Goal: Information Seeking & Learning: Check status

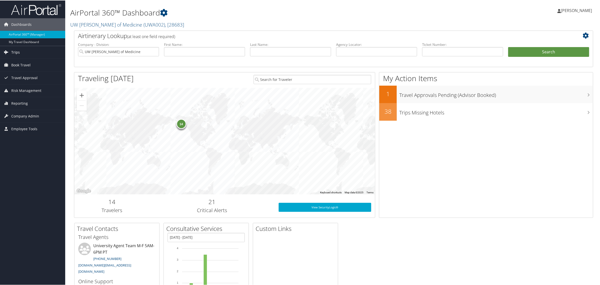
click at [14, 51] on span "Trips" at bounding box center [15, 52] width 9 height 13
click at [22, 154] on span "Company Admin" at bounding box center [25, 153] width 28 height 13
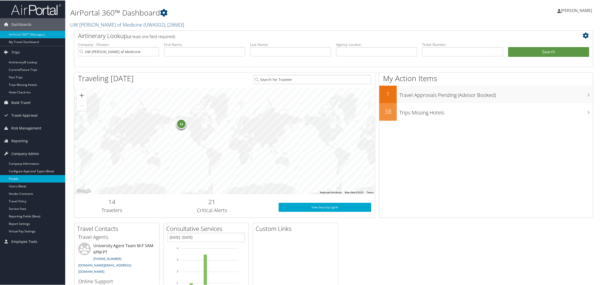
click at [20, 177] on link "People" at bounding box center [32, 179] width 65 height 8
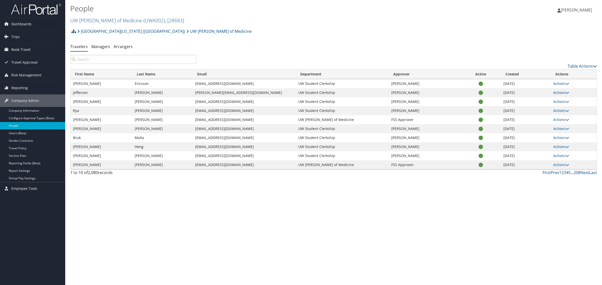
click at [142, 58] on input "search" at bounding box center [133, 59] width 126 height 9
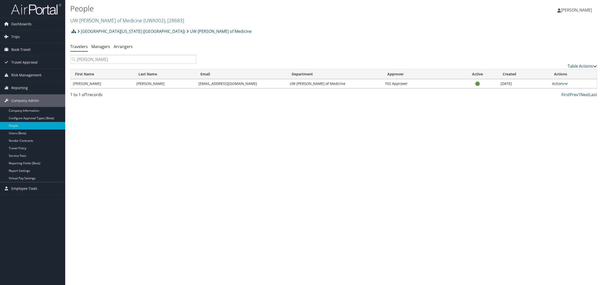
type input "[PERSON_NAME]"
click at [567, 84] on icon at bounding box center [566, 84] width 4 height 4
click at [409, 155] on div "People UW [PERSON_NAME] of Medicine ( UWA002 ) , [ 28683 ] UW [PERSON_NAME] of …" at bounding box center [333, 142] width 537 height 285
drag, startPoint x: 169, startPoint y: 83, endPoint x: 134, endPoint y: 83, distance: 34.4
click at [134, 83] on td "[PERSON_NAME]" at bounding box center [165, 83] width 62 height 9
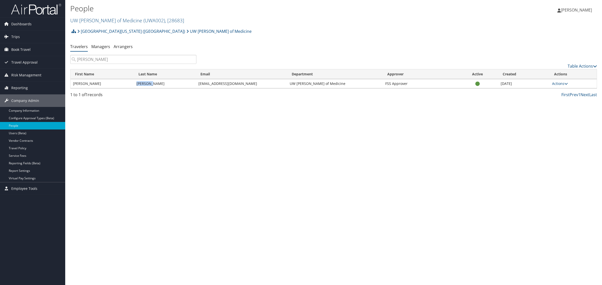
copy td "[PERSON_NAME]"
click at [15, 48] on span "Book Travel" at bounding box center [20, 49] width 19 height 13
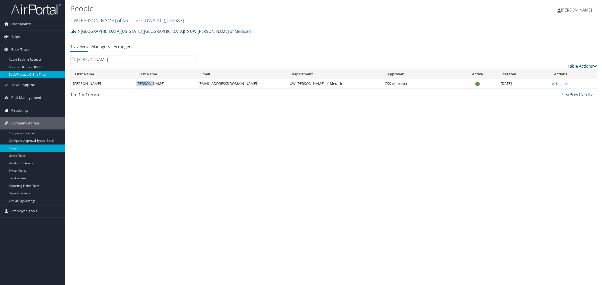
click at [23, 71] on link "Book/Manage Online Trips" at bounding box center [32, 75] width 65 height 8
click at [142, 60] on input "[PERSON_NAME]" at bounding box center [133, 59] width 126 height 9
click at [18, 38] on span "Trips" at bounding box center [15, 37] width 9 height 13
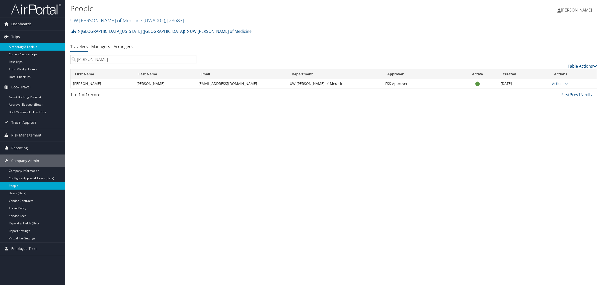
click at [18, 48] on link "Airtinerary® Lookup" at bounding box center [32, 47] width 65 height 8
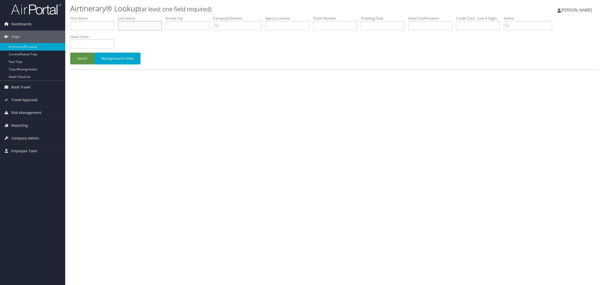
click at [130, 23] on input "text" at bounding box center [140, 25] width 44 height 9
type input "[PERSON_NAME]"
click at [70, 53] on button "Search" at bounding box center [82, 59] width 24 height 12
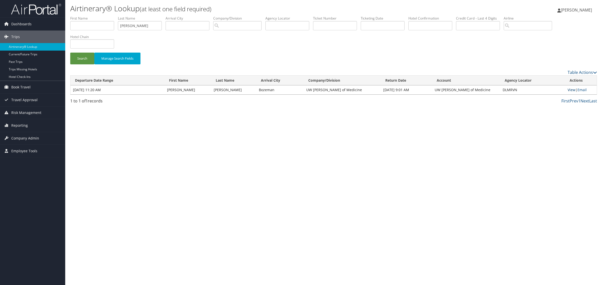
click at [570, 91] on link "View" at bounding box center [572, 90] width 8 height 5
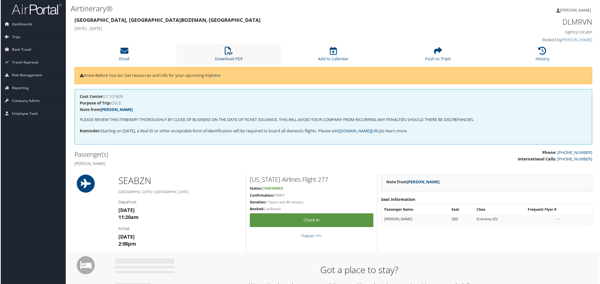
click at [227, 51] on icon at bounding box center [229, 51] width 8 height 8
